Goal: Task Accomplishment & Management: Manage account settings

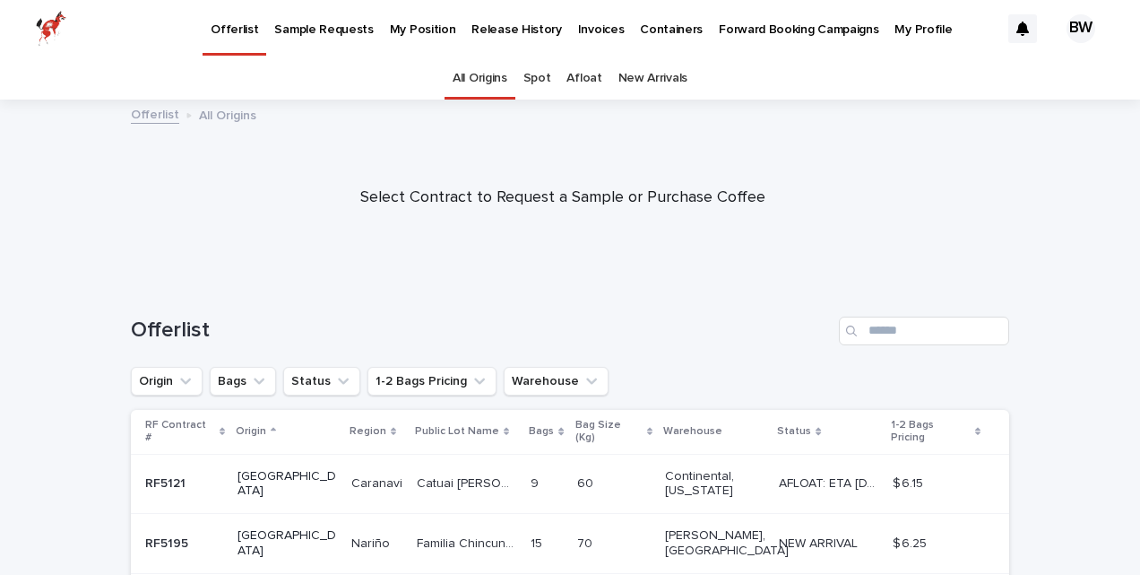
click at [1067, 22] on div "BW" at bounding box center [1081, 28] width 29 height 29
click at [816, 138] on div at bounding box center [563, 189] width 1127 height 179
click at [395, 25] on div at bounding box center [570, 28] width 1140 height 57
click at [404, 30] on p "My Position" at bounding box center [423, 19] width 66 height 38
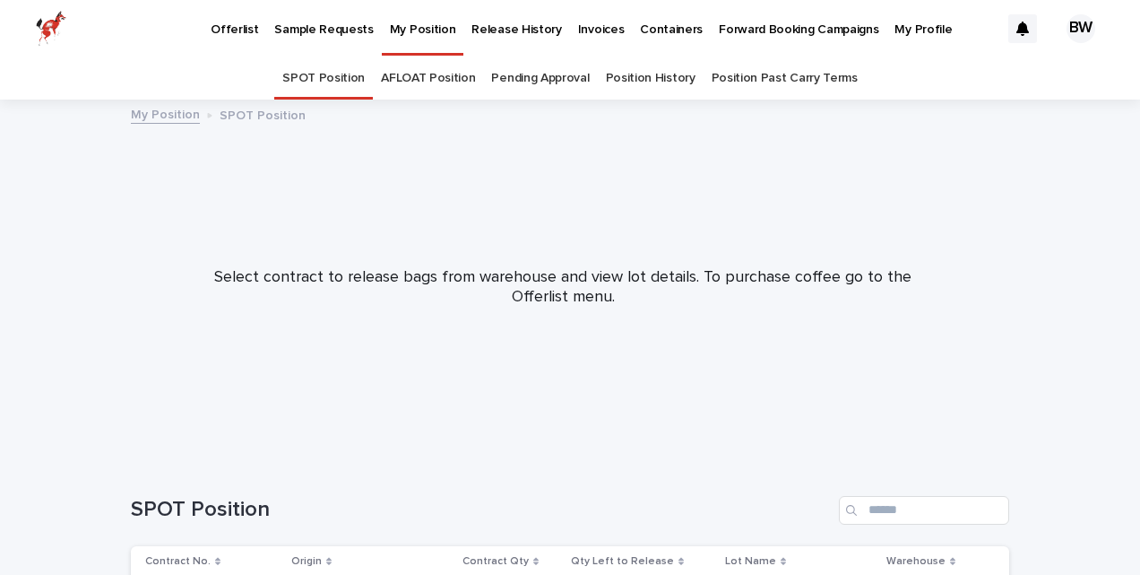
click at [1072, 32] on div "BW" at bounding box center [1081, 28] width 29 height 29
click at [1016, 80] on p "Log Out" at bounding box center [1063, 76] width 113 height 30
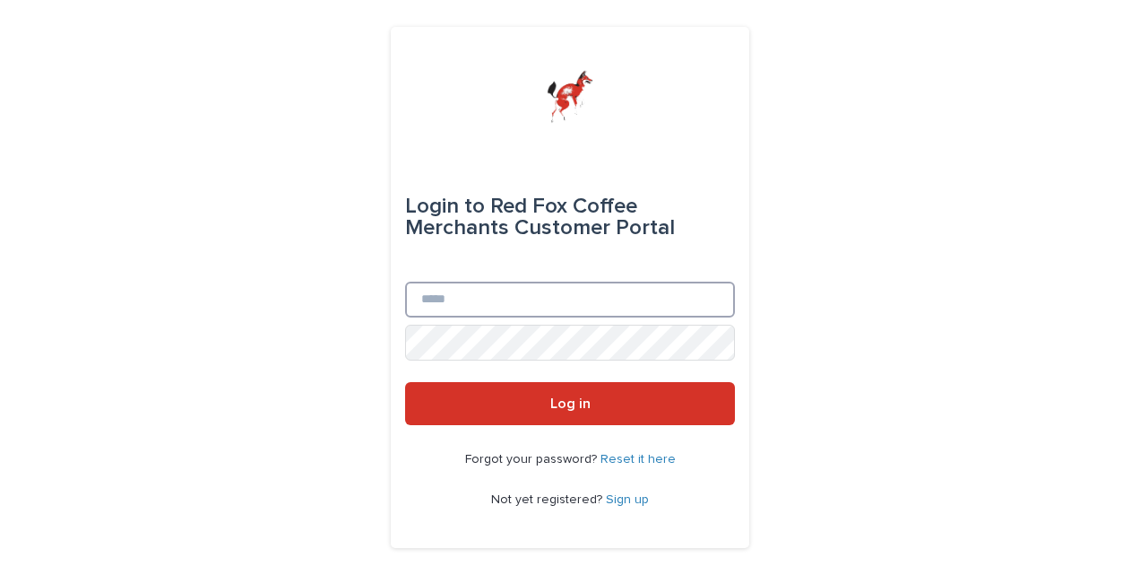
click at [557, 292] on input "Email" at bounding box center [570, 299] width 330 height 36
type input "**********"
click at [405, 382] on button "Log in" at bounding box center [570, 403] width 330 height 43
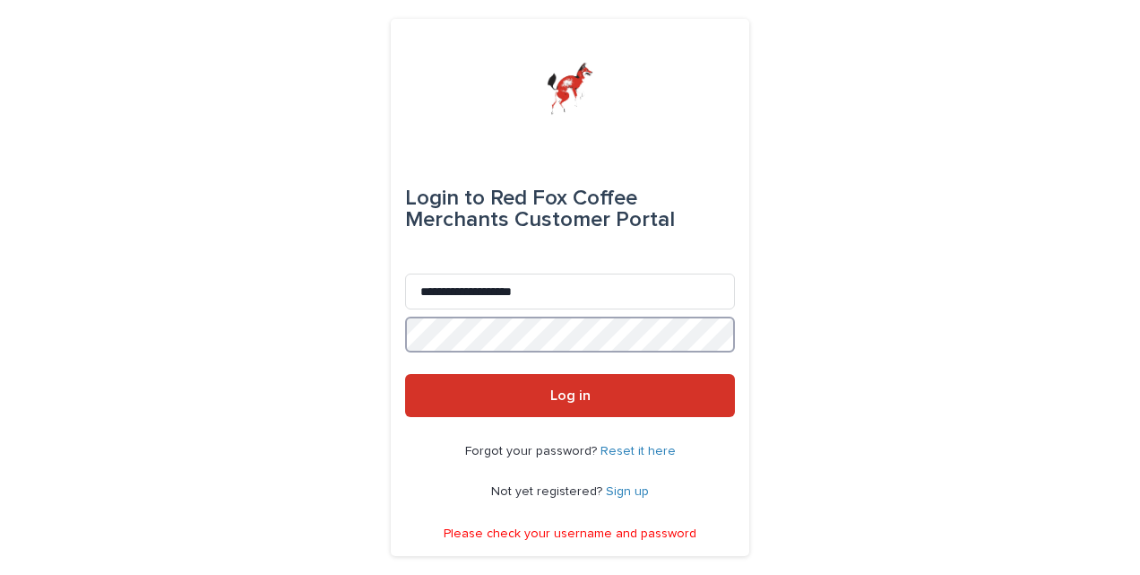
click at [405, 374] on button "Log in" at bounding box center [570, 395] width 330 height 43
click at [217, 335] on div "**********" at bounding box center [570, 287] width 1140 height 575
click at [405, 374] on button "Log in" at bounding box center [570, 395] width 330 height 43
